Goal: Task Accomplishment & Management: Manage account settings

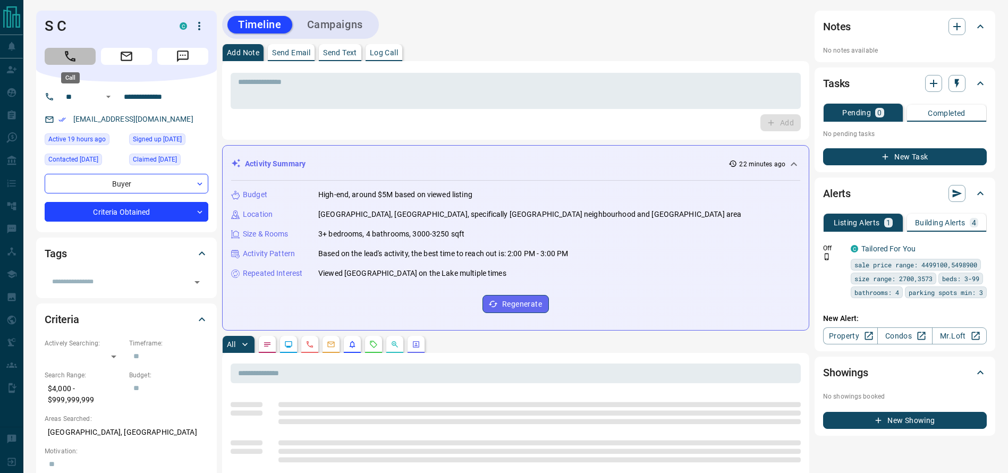
click at [52, 52] on button "Call" at bounding box center [70, 56] width 51 height 17
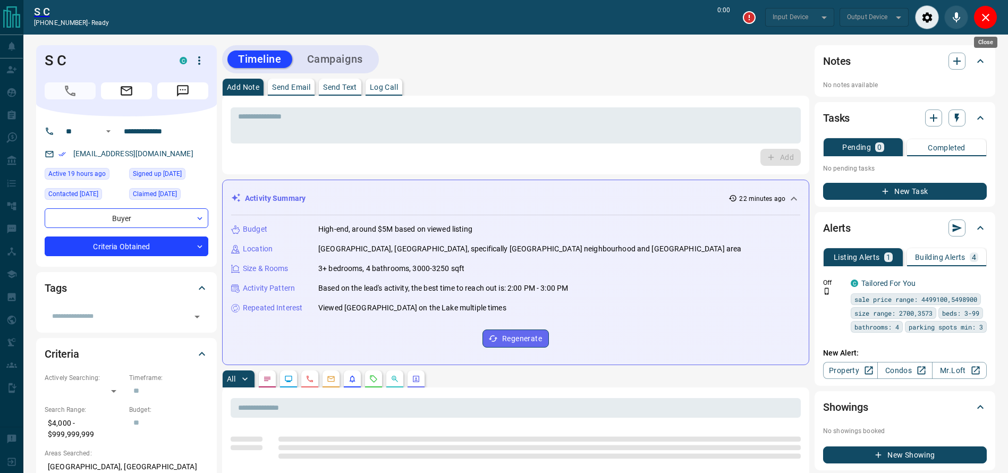
type input "*******"
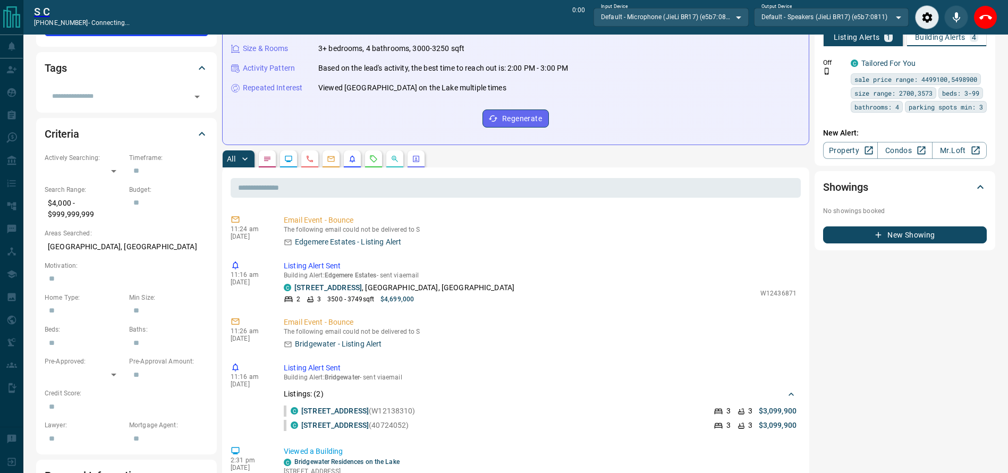
scroll to position [223, 0]
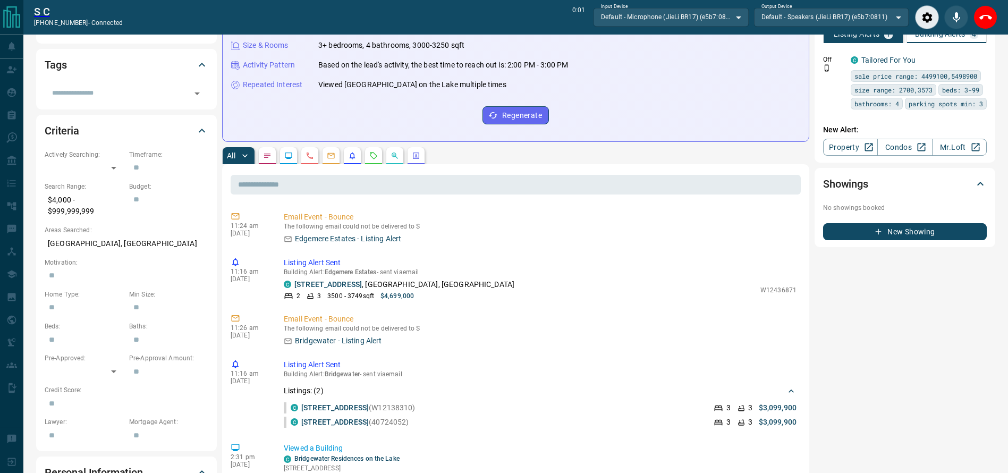
click at [996, 11] on div "End Call" at bounding box center [985, 17] width 24 height 24
click at [976, 2] on div "S C [PHONE_NUMBER] - connected 0:03 Input Device Default - Microphone (JieLi BR…" at bounding box center [515, 17] width 984 height 35
click at [985, 18] on icon "End Call" at bounding box center [985, 17] width 13 height 13
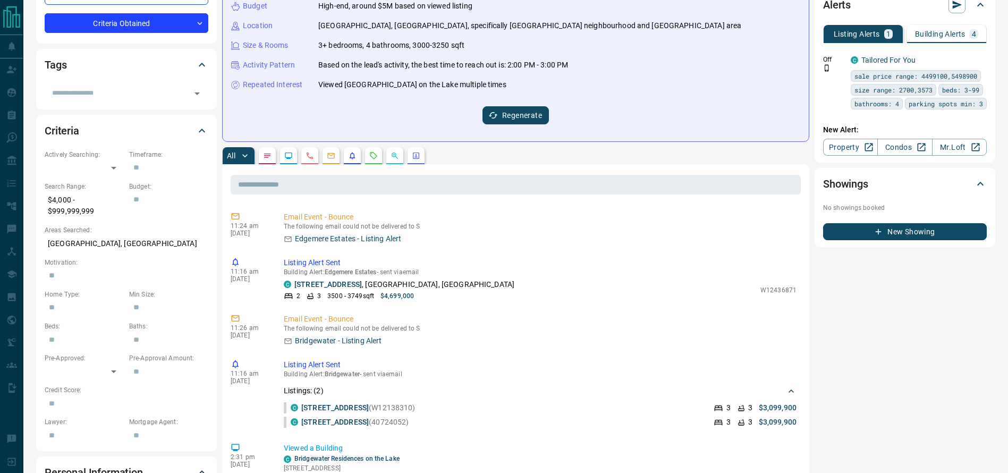
scroll to position [0, 0]
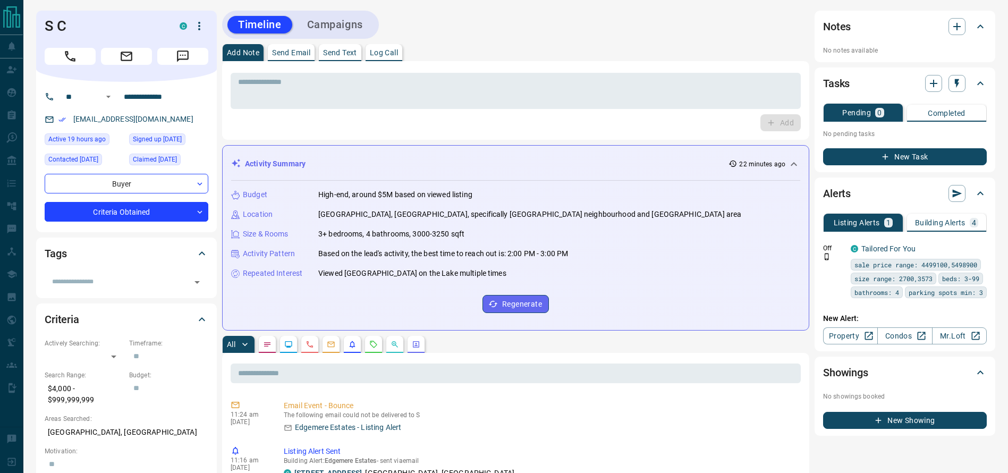
drag, startPoint x: 472, startPoint y: 46, endPoint x: 466, endPoint y: 46, distance: 5.8
click at [467, 46] on div "Add Note Send Email Send Text Log Call" at bounding box center [515, 52] width 587 height 17
click at [444, 75] on div "* ​" at bounding box center [516, 89] width 570 height 39
click at [443, 78] on div "* ​" at bounding box center [516, 91] width 570 height 36
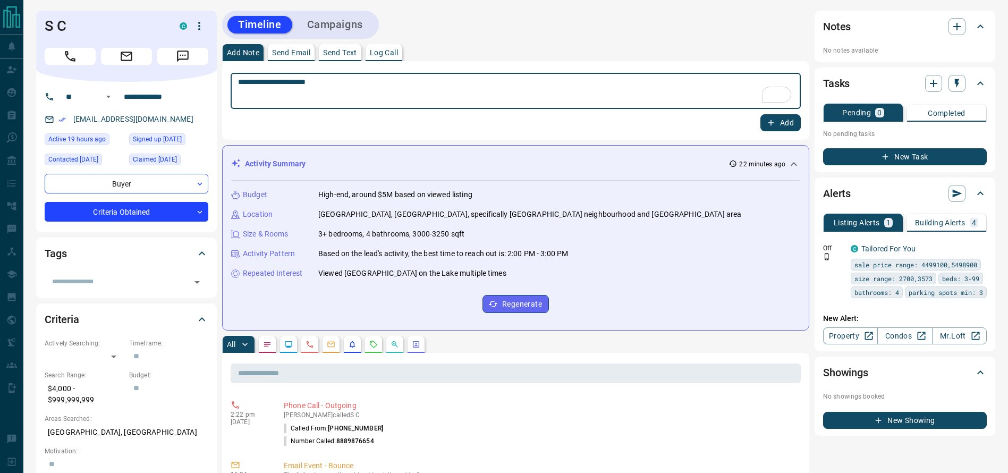
type textarea "**********"
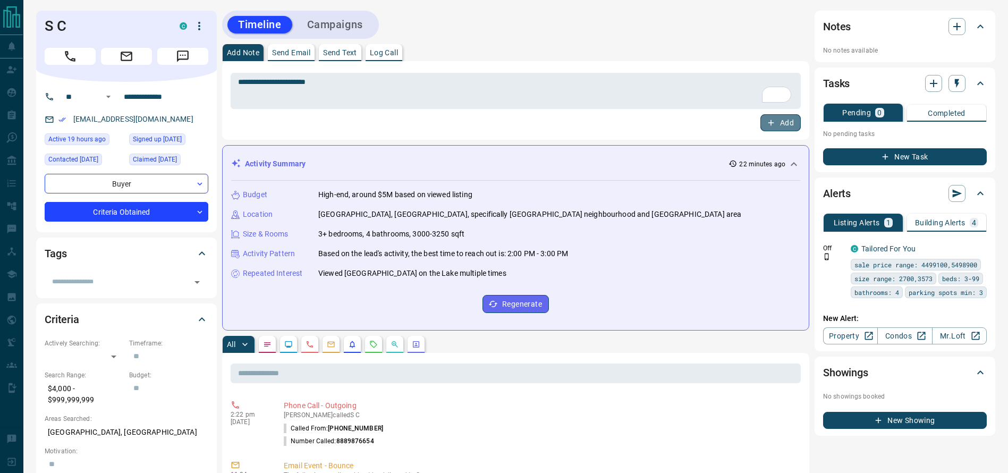
click at [769, 118] on button "Add" at bounding box center [780, 122] width 40 height 17
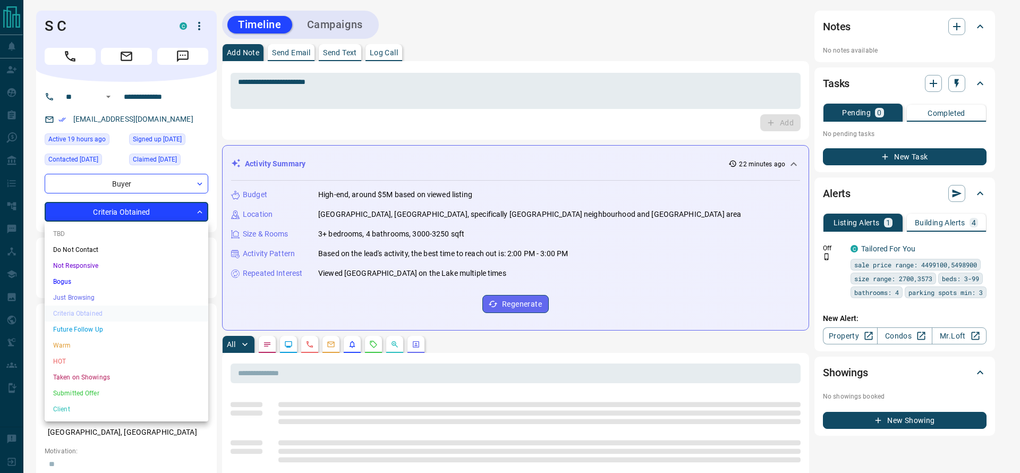
click at [107, 283] on li "Bogus" at bounding box center [127, 282] width 164 height 16
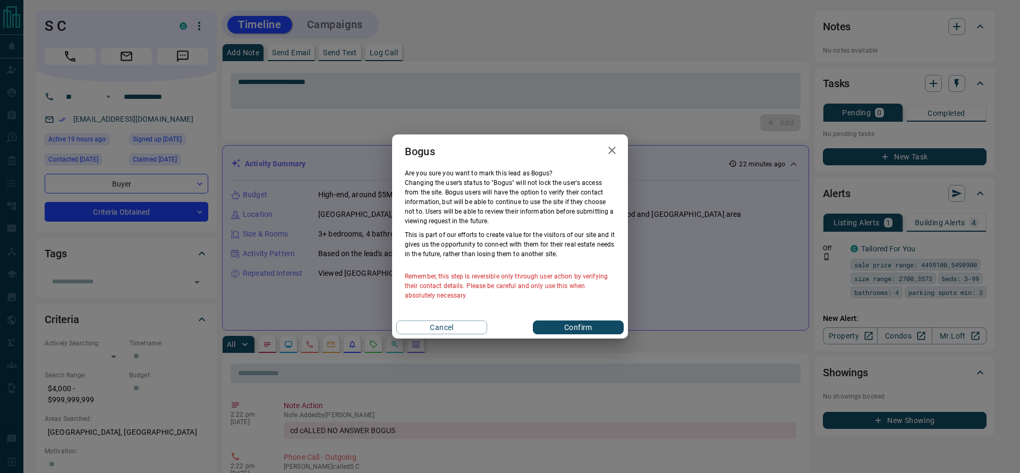
click at [613, 328] on button "Confirm" at bounding box center [578, 327] width 91 height 14
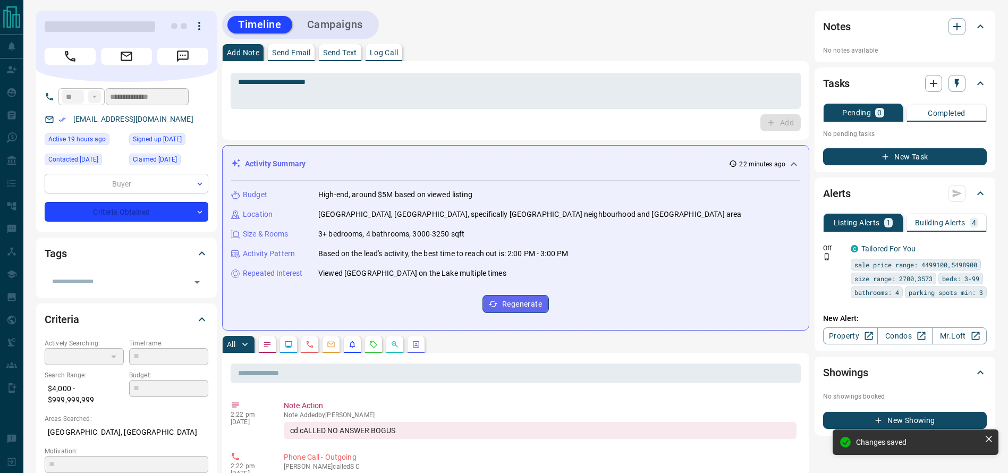
type input "**********"
type input "*"
